Goal: Information Seeking & Learning: Learn about a topic

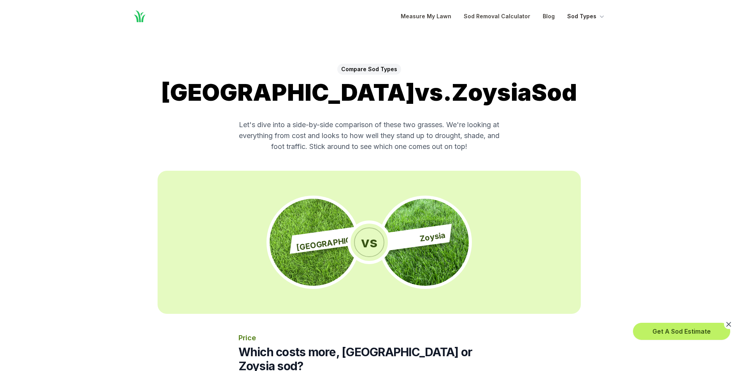
click at [585, 19] on button "Sod Types" at bounding box center [586, 16] width 38 height 9
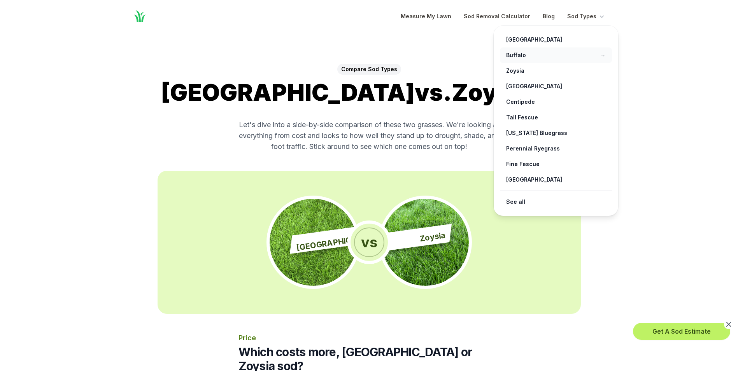
click at [517, 53] on link "Buffalo →" at bounding box center [556, 55] width 112 height 16
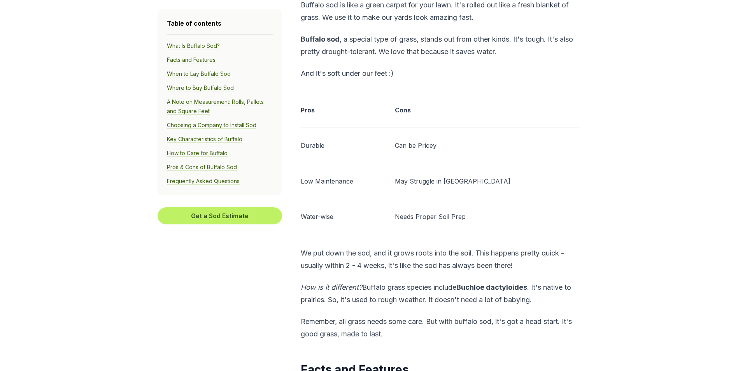
scroll to position [544, 0]
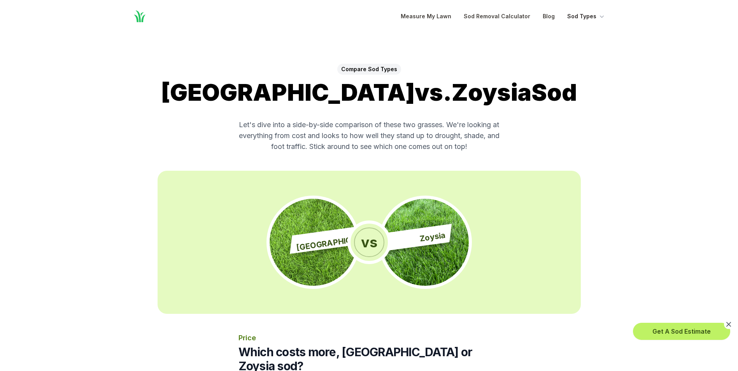
click at [586, 18] on button "Sod Types" at bounding box center [586, 16] width 38 height 9
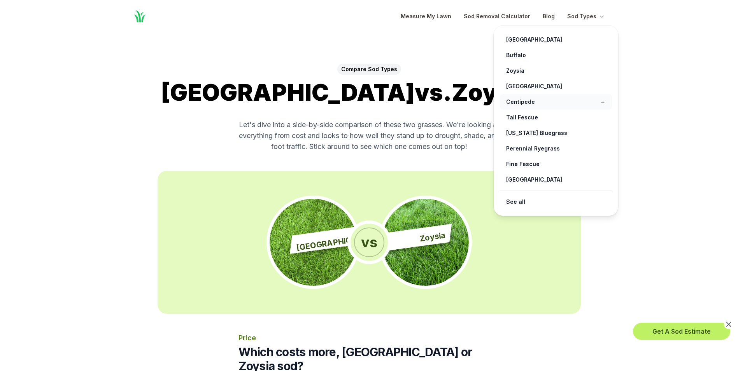
click at [524, 103] on link "Centipede →" at bounding box center [556, 102] width 112 height 16
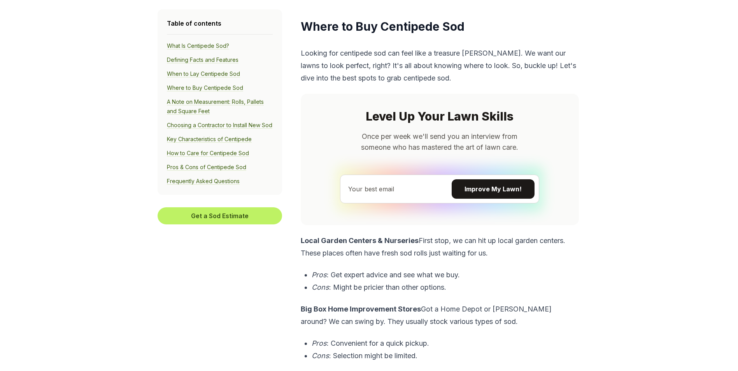
scroll to position [1959, 0]
